Goal: Check status: Check status

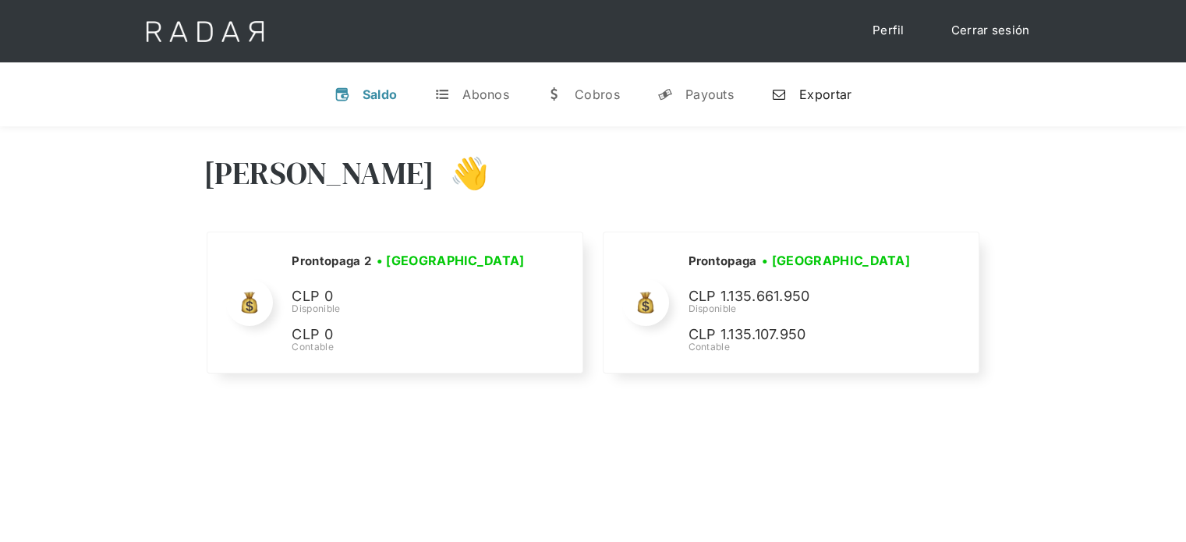
click at [823, 101] on div "Exportar" at bounding box center [826, 95] width 52 height 16
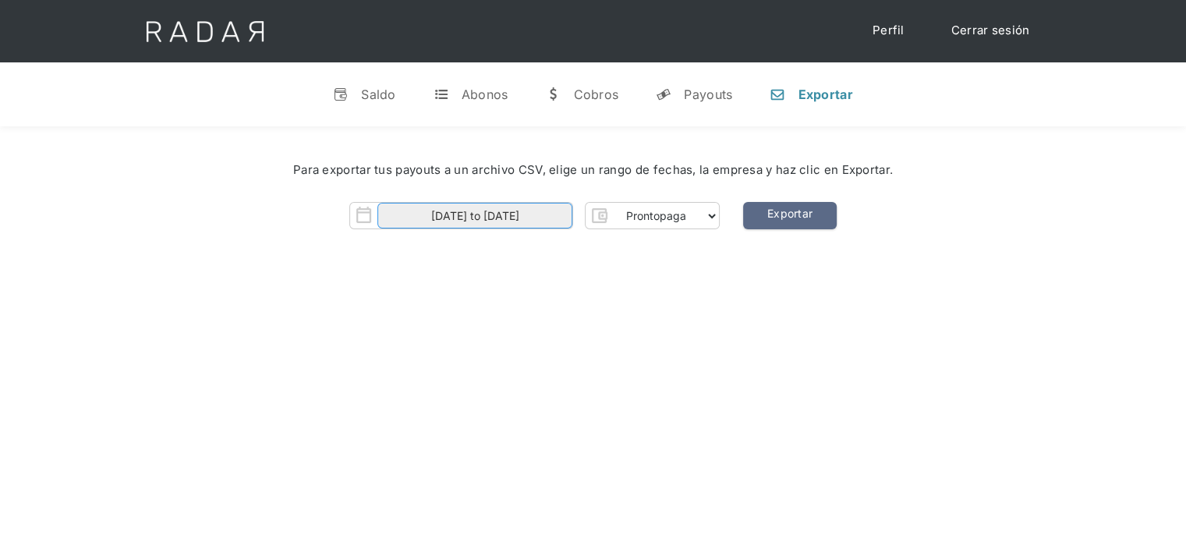
click at [514, 225] on input "[DATE] to [DATE]" at bounding box center [475, 216] width 195 height 26
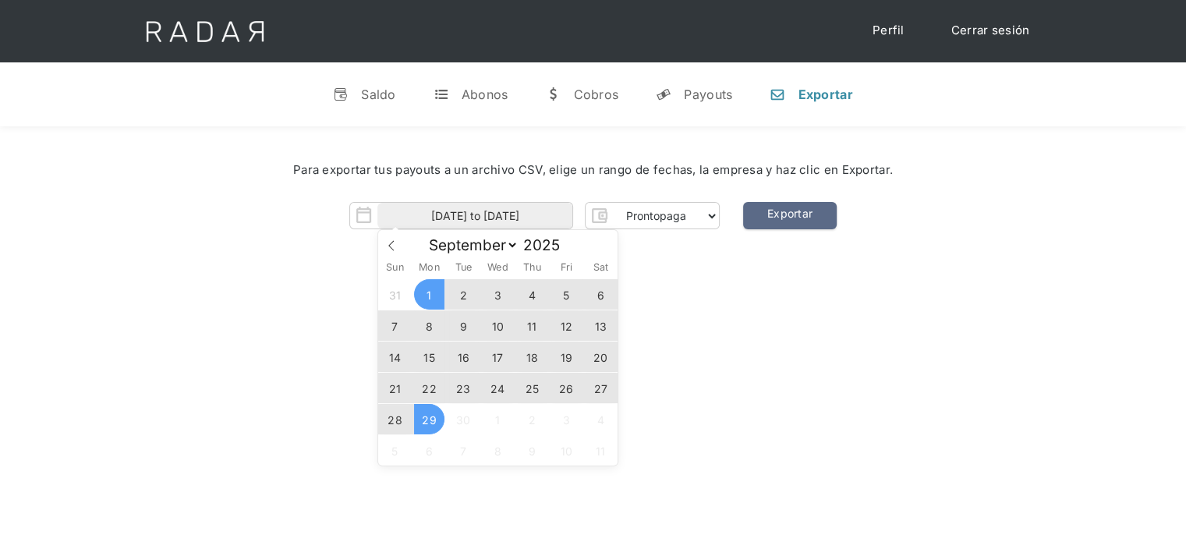
click at [434, 426] on span "29" at bounding box center [429, 419] width 30 height 30
type input "[DATE]"
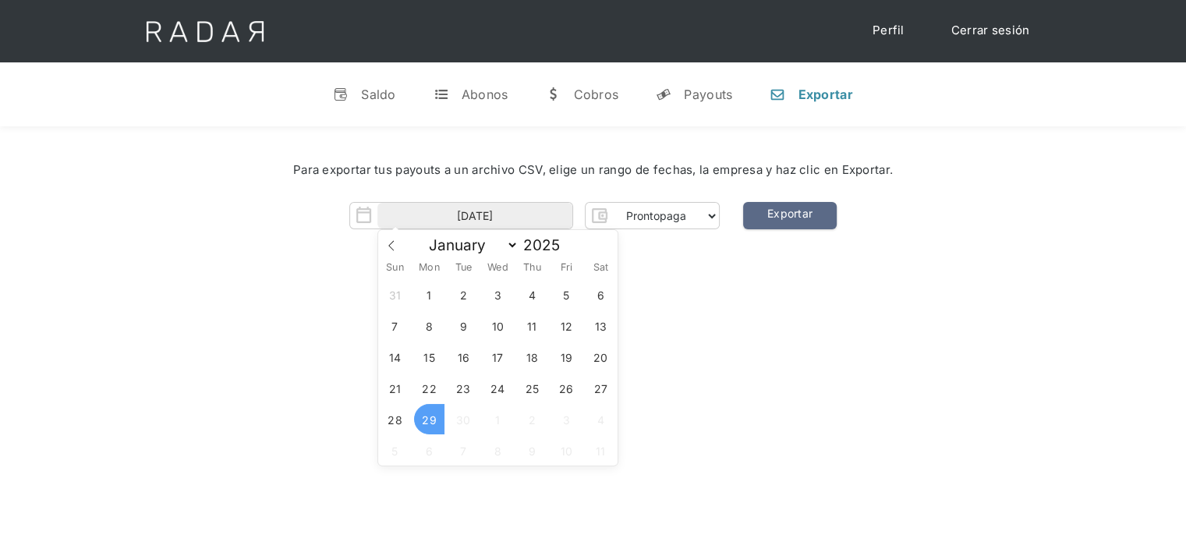
click at [434, 426] on span "29" at bounding box center [429, 419] width 30 height 30
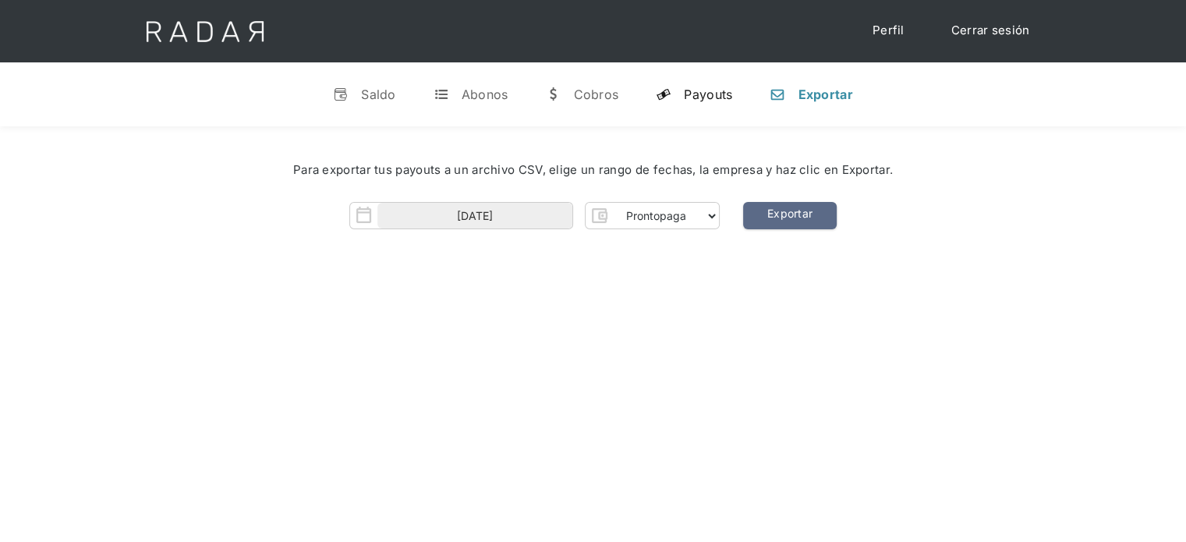
click at [703, 102] on link "y Payouts" at bounding box center [694, 94] width 101 height 41
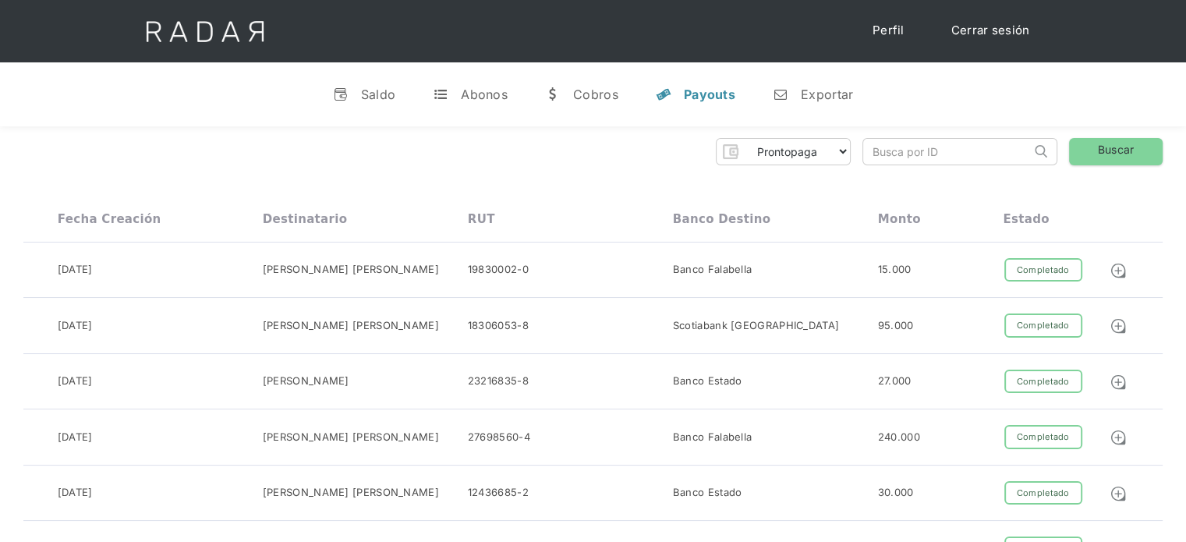
click at [885, 158] on input "search" at bounding box center [947, 152] width 168 height 26
paste input "c9f75505-623e-4b54-8899-38bc0a6f0543"
drag, startPoint x: 907, startPoint y: 152, endPoint x: 823, endPoint y: 162, distance: 84.9
click at [823, 162] on div "Prontopaga Prontopaga 2 Thank you! Your submission has been received! Oops! Som…" at bounding box center [593, 151] width 1140 height 27
click at [874, 152] on input "c9f75505-623e-4b54-8899-38bc0a6f0543" at bounding box center [947, 152] width 168 height 26
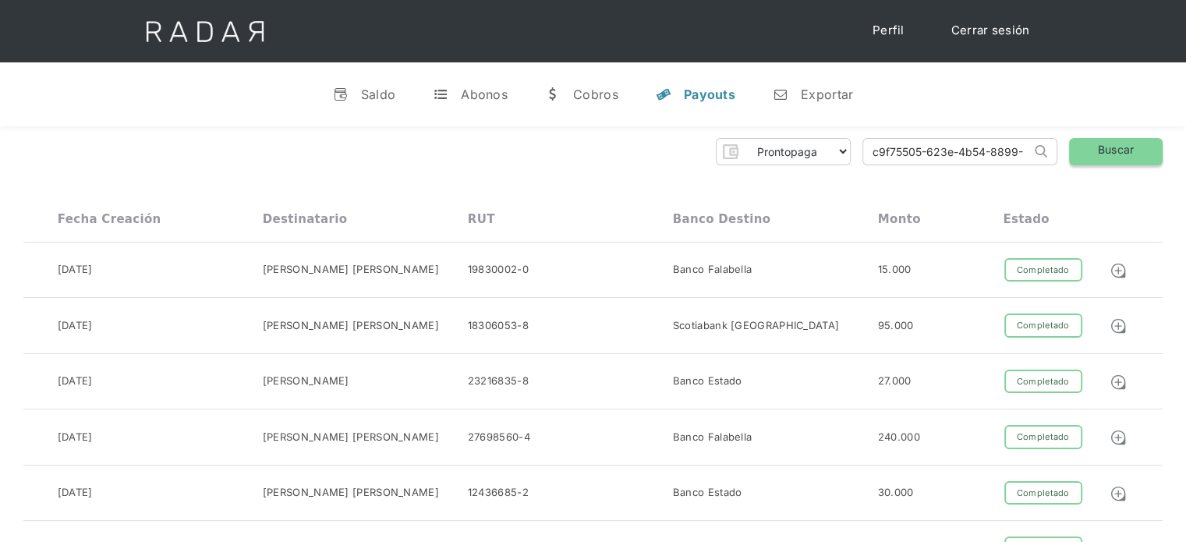
type input "c9f75505-623e-4b54-8899-38bc0a6f0543"
click at [1138, 154] on link "Buscar" at bounding box center [1116, 151] width 94 height 27
click at [874, 151] on input "c9f75505-623e-4b54-8899-38bc0a6f0543" at bounding box center [947, 152] width 168 height 26
click at [1088, 160] on link "Buscar" at bounding box center [1116, 151] width 94 height 27
click at [1118, 147] on link "Buscar" at bounding box center [1116, 151] width 94 height 27
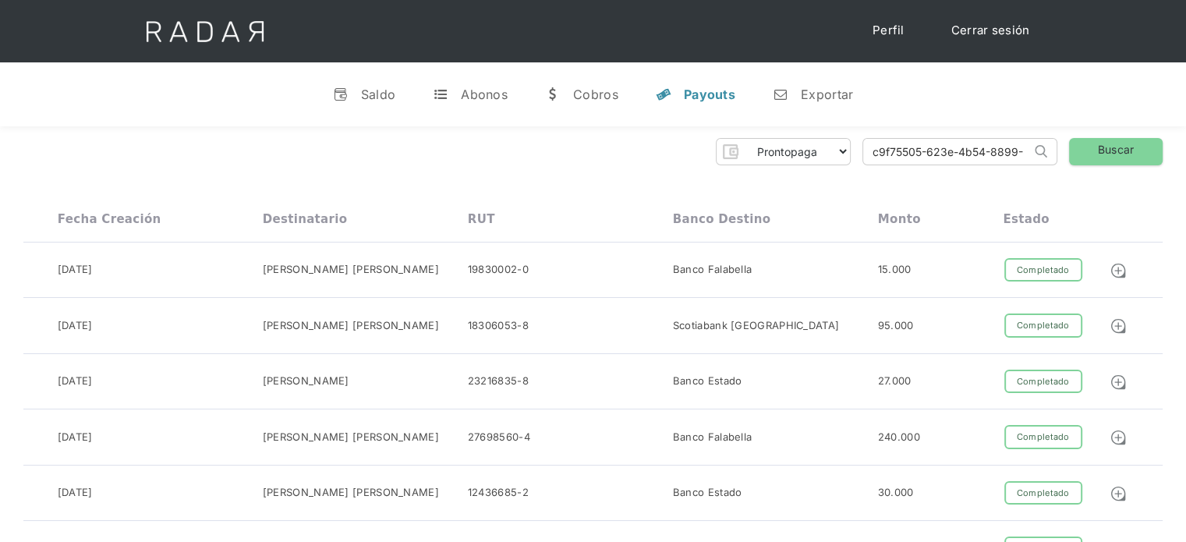
scroll to position [0, 77]
drag, startPoint x: 970, startPoint y: 156, endPoint x: 1030, endPoint y: 151, distance: 59.5
click at [1030, 151] on input "c9f75505-623e-4b54-8899-38bc0a6f0543" at bounding box center [947, 152] width 168 height 26
click at [1030, 152] on input "c9f75505-623e-4b54-8899-38bc0a6f0543" at bounding box center [947, 152] width 168 height 26
drag, startPoint x: 960, startPoint y: 152, endPoint x: 1019, endPoint y: 154, distance: 59.3
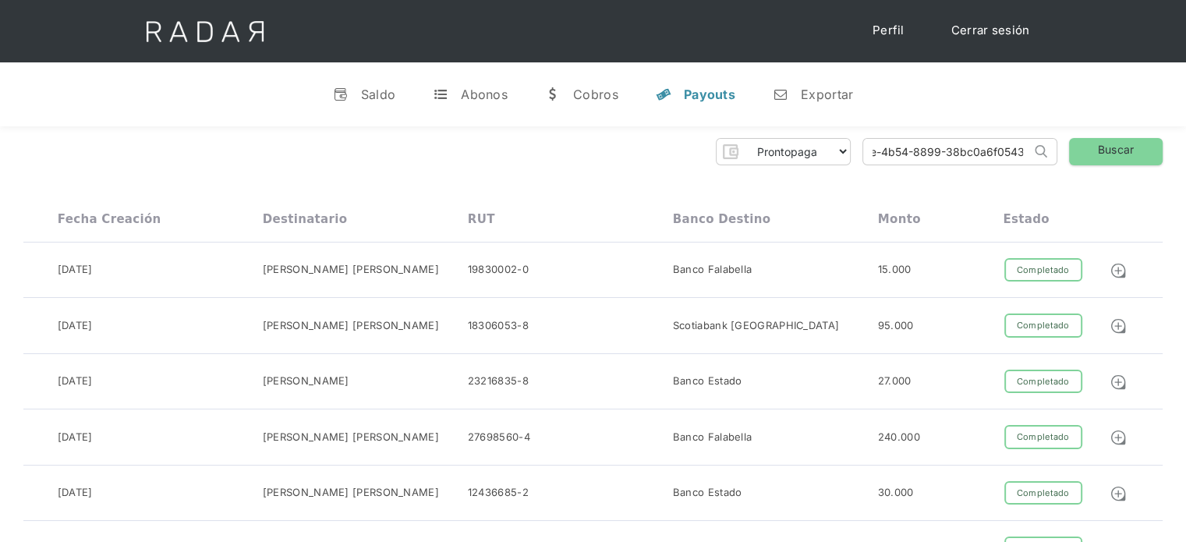
click at [1019, 154] on input "c9f75505-623e-4b54-8899-38bc0a6f0543" at bounding box center [947, 152] width 168 height 26
click at [1113, 152] on link "Buscar" at bounding box center [1116, 151] width 94 height 27
click at [1097, 155] on link "Buscar" at bounding box center [1116, 151] width 94 height 27
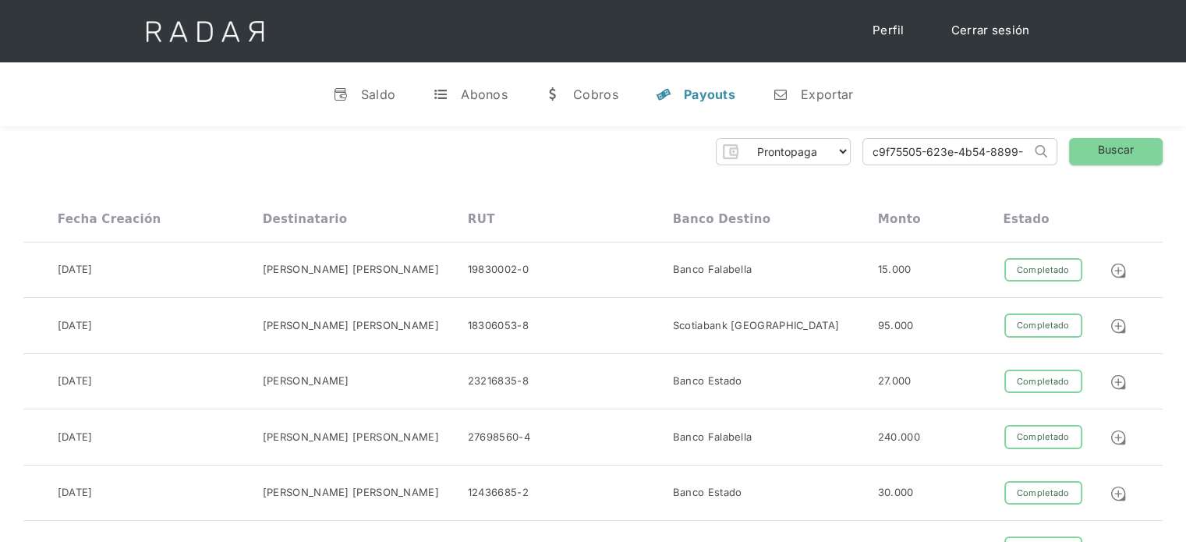
scroll to position [0, 77]
drag, startPoint x: 871, startPoint y: 153, endPoint x: 1085, endPoint y: 154, distance: 214.5
click at [1085, 154] on div "Prontopaga Prontopaga 2 Thank you! Your submission has been received! Oops! Som…" at bounding box center [593, 151] width 1140 height 27
paste input "dfb32f71-4969-4b8d-933d-5c00df027a94"
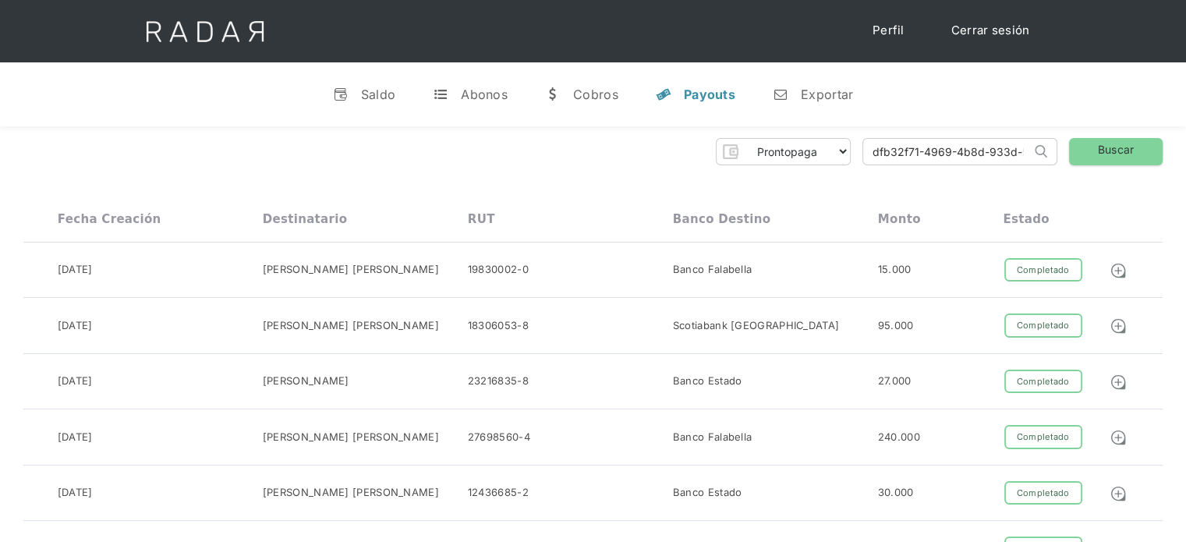
drag, startPoint x: 951, startPoint y: 154, endPoint x: 858, endPoint y: 166, distance: 93.6
click at [869, 153] on input "dfb32f71-4969-4b8d-933d-5c00df027a94" at bounding box center [947, 152] width 168 height 26
type input "dfb32f71-4969-4b8d-933d-5c00df027a94"
click at [1086, 150] on link "Buscar" at bounding box center [1116, 151] width 94 height 27
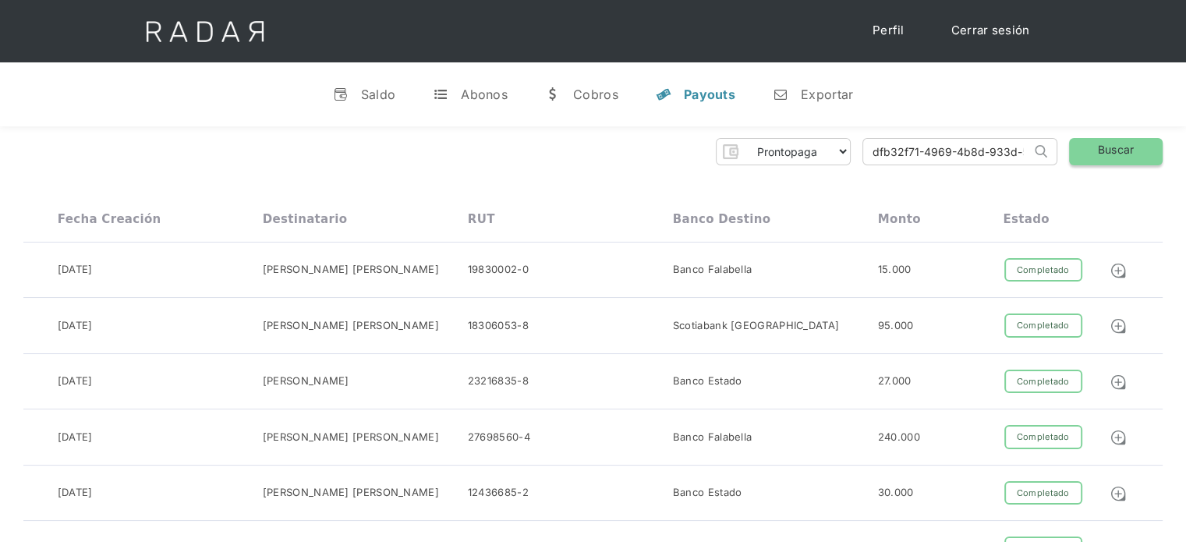
click at [1090, 153] on link "Buscar" at bounding box center [1116, 151] width 94 height 27
click at [875, 155] on input "dfb32f71-4969-4b8d-933d-5c00df027a94" at bounding box center [947, 152] width 168 height 26
drag, startPoint x: 871, startPoint y: 155, endPoint x: 1069, endPoint y: 171, distance: 199.5
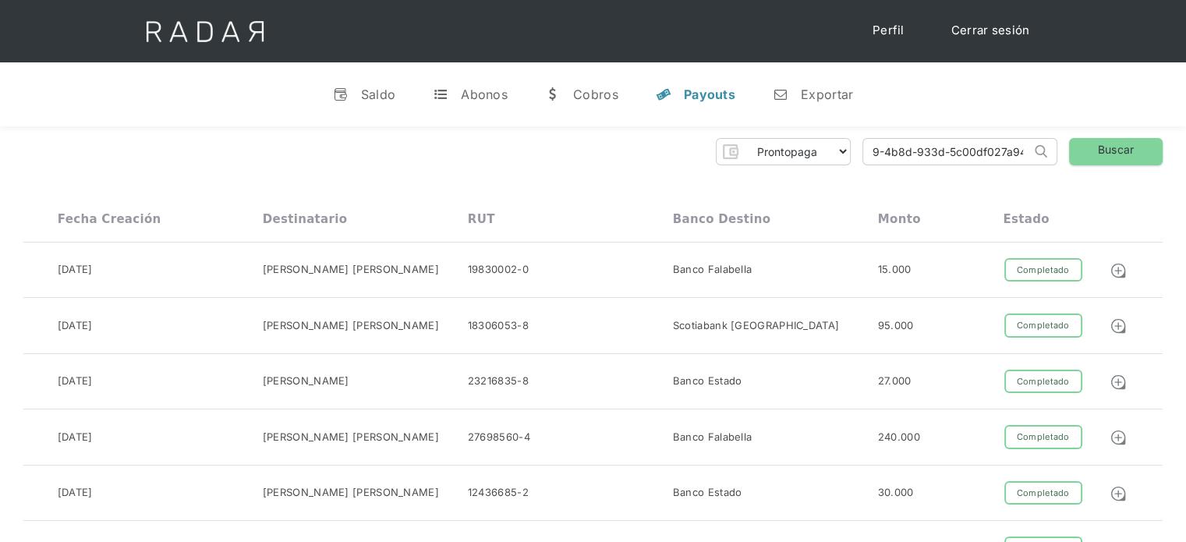
click at [1095, 158] on link "Buscar" at bounding box center [1116, 151] width 94 height 27
click at [1093, 155] on link "Buscar" at bounding box center [1116, 151] width 94 height 27
paste input "ee267549-4b15-45c2-b822-d974b17a1d3"
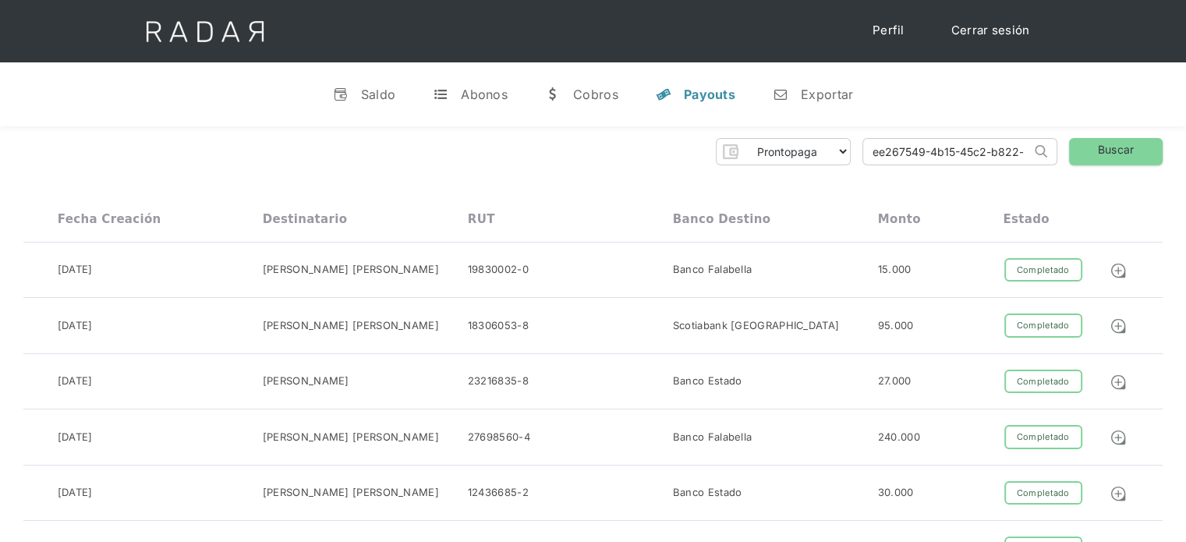
scroll to position [0, 66]
click at [1069, 148] on link "Buscar" at bounding box center [1116, 151] width 94 height 27
drag, startPoint x: 917, startPoint y: 152, endPoint x: 880, endPoint y: 144, distance: 38.2
click at [880, 144] on input "ee267549-4b15-45c2-b822-d974b17a1d3" at bounding box center [947, 152] width 168 height 26
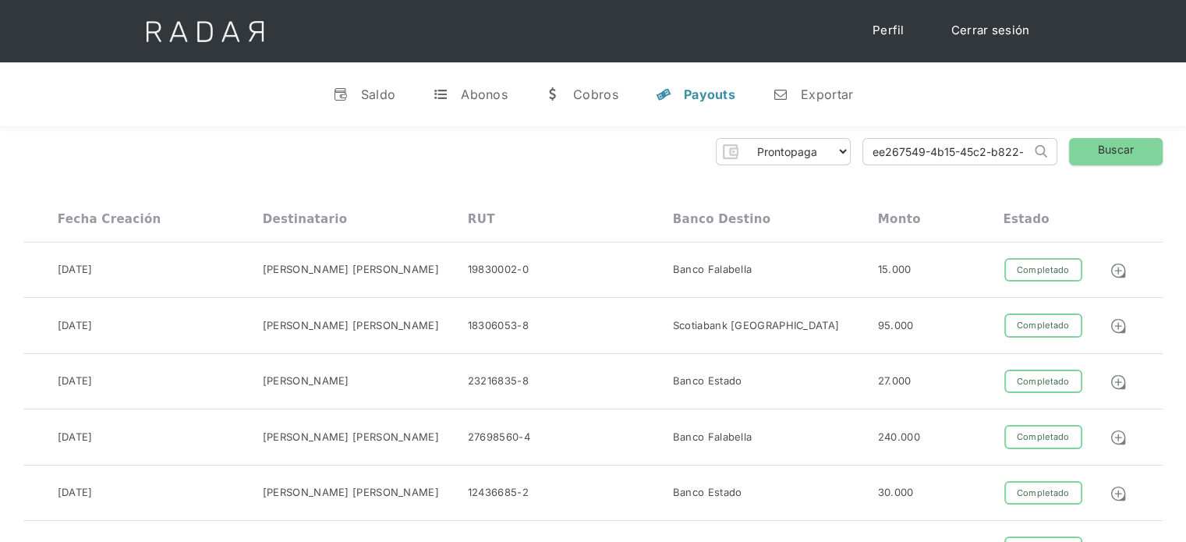
click at [877, 146] on input "ee267549-4b15-45c2-b822-d974b17a1d3" at bounding box center [947, 152] width 168 height 26
click at [871, 152] on input "ee267549-4b15-45c2-b822-d974b17a1d3" at bounding box center [947, 152] width 168 height 26
click at [1093, 146] on link "Buscar" at bounding box center [1116, 151] width 94 height 27
click at [1080, 149] on link "Buscar" at bounding box center [1116, 151] width 94 height 27
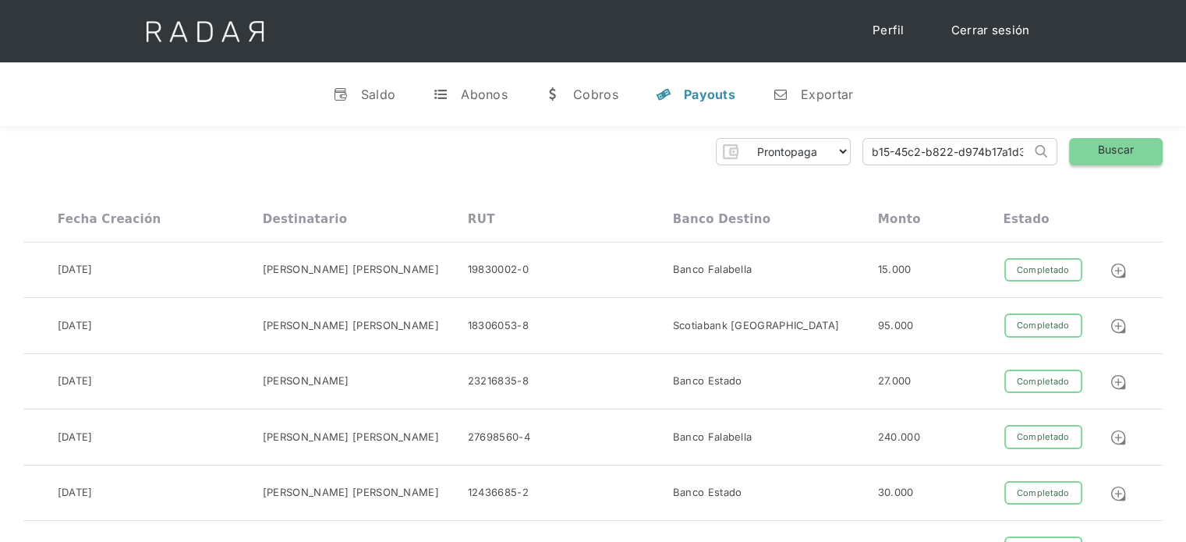
drag, startPoint x: 872, startPoint y: 155, endPoint x: 1115, endPoint y: 151, distance: 242.6
click at [1115, 151] on div "Prontopaga Prontopaga 2 Thank you! Your submission has been received! Oops! Som…" at bounding box center [593, 151] width 1140 height 27
paste input "73421ae5-c78f-4767-8ff6-7a362d0304bf"
click at [1109, 163] on link "Buscar" at bounding box center [1116, 151] width 94 height 27
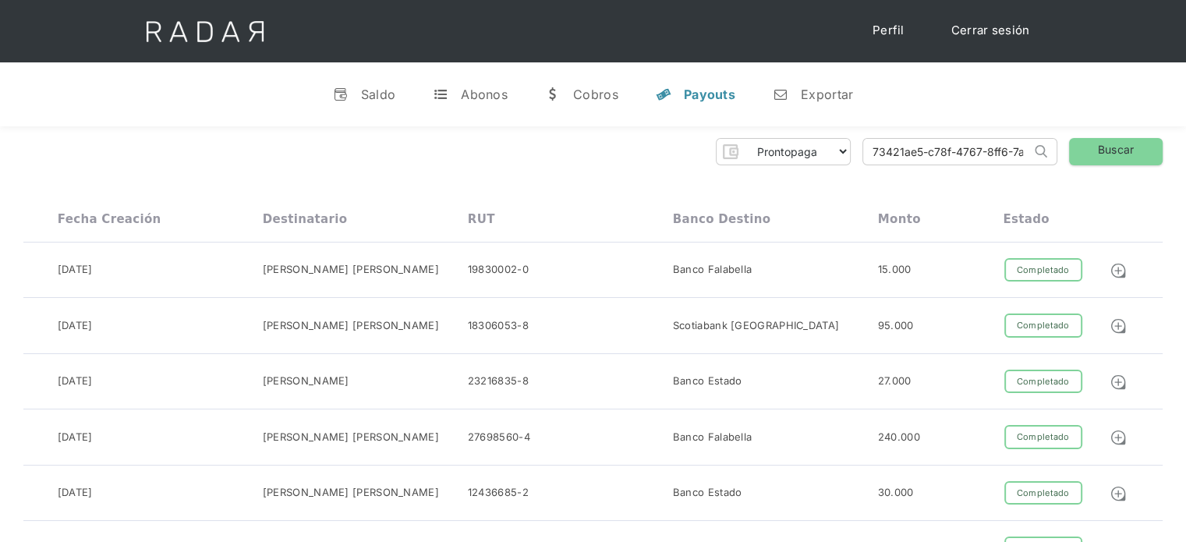
click at [880, 154] on input "73421ae5-c78f-4767-8ff6-7a362d0304bf" at bounding box center [947, 152] width 168 height 26
click at [876, 155] on input "73421ae5-c78f-4767-8ff6-7a362d0304bf" at bounding box center [947, 152] width 168 height 26
type input "73421ae5-c78f-4767-8ff6-7a362d0304bf"
click at [1096, 145] on link "Buscar" at bounding box center [1116, 151] width 94 height 27
click at [1089, 150] on link "Buscar" at bounding box center [1116, 151] width 94 height 27
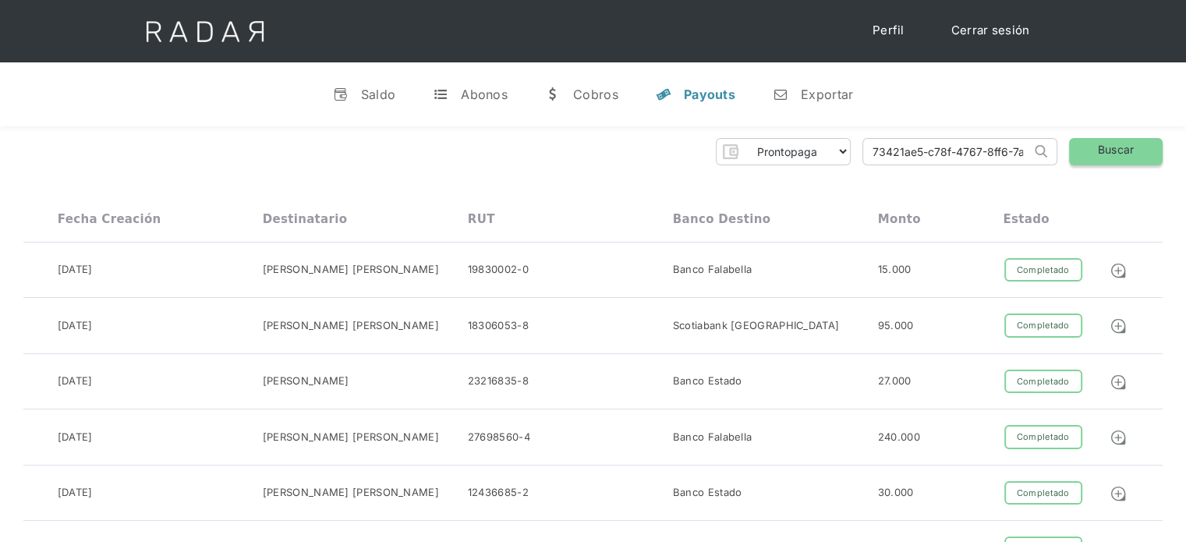
click at [1089, 149] on link "Buscar" at bounding box center [1116, 151] width 94 height 27
click at [1085, 150] on link "Buscar" at bounding box center [1116, 151] width 94 height 27
click at [1073, 151] on link "Buscar" at bounding box center [1116, 151] width 94 height 27
click at [1006, 33] on link "Cerrar sesión" at bounding box center [991, 31] width 110 height 30
